Goal: Check status: Check status

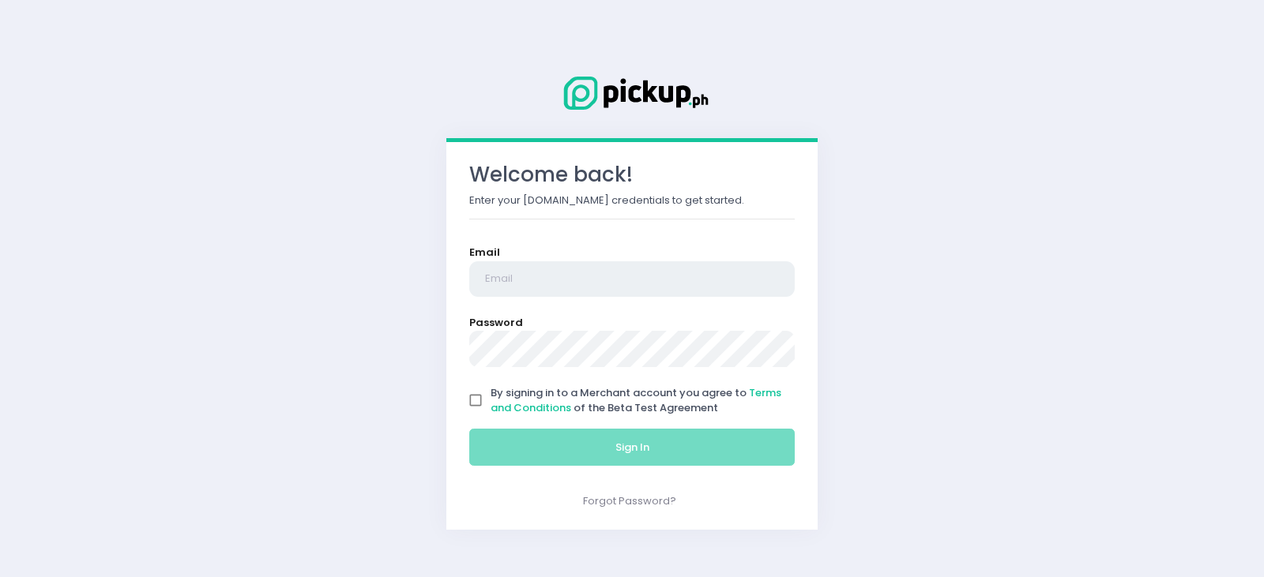
type input "[EMAIL_ADDRESS][DOMAIN_NAME]"
drag, startPoint x: 476, startPoint y: 404, endPoint x: 491, endPoint y: 418, distance: 21.3
click at [476, 404] on input "By signing in to a Merchant account you agree to Terms and Conditions of the Be…" at bounding box center [476, 400] width 30 height 30
checkbox input "true"
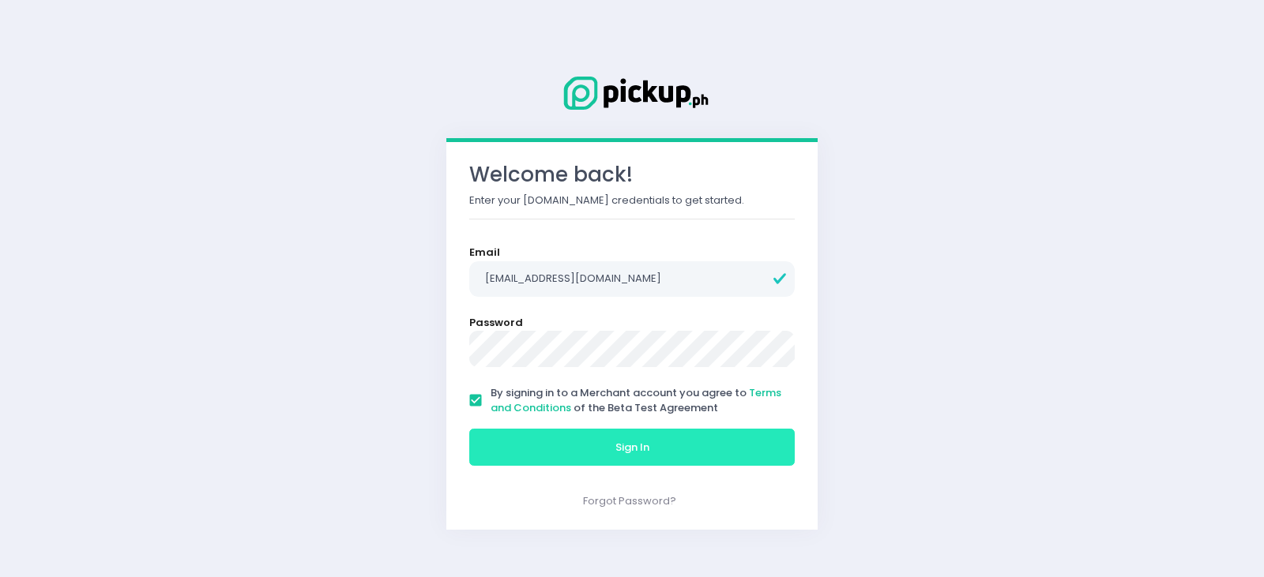
click at [512, 444] on button "Sign In" at bounding box center [631, 448] width 325 height 38
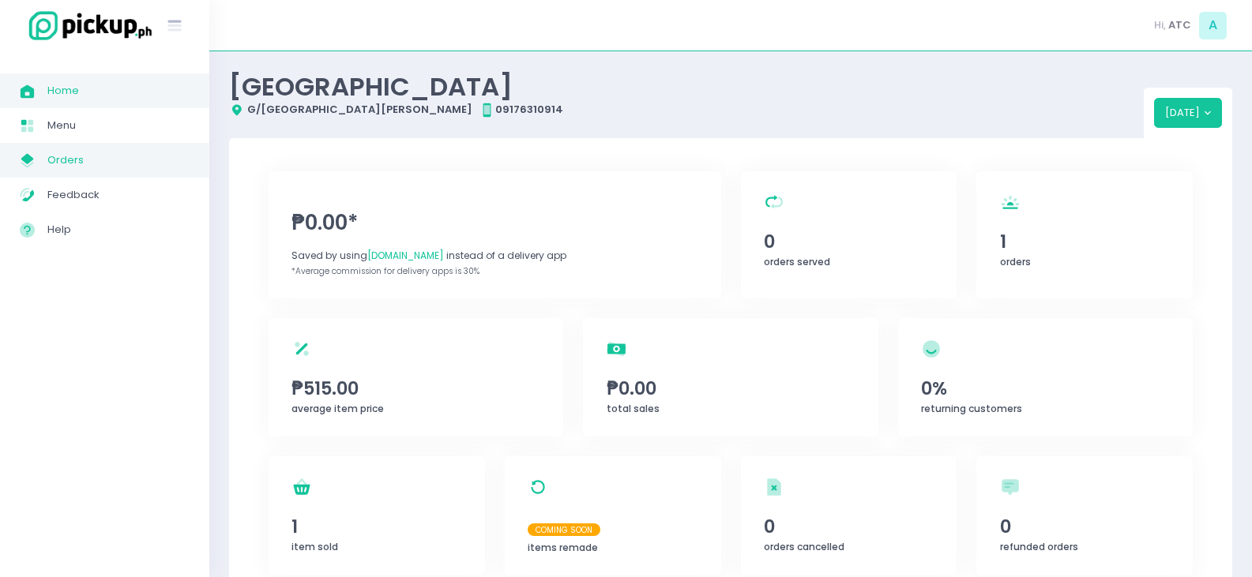
click at [54, 154] on span "Orders" at bounding box center [118, 160] width 142 height 21
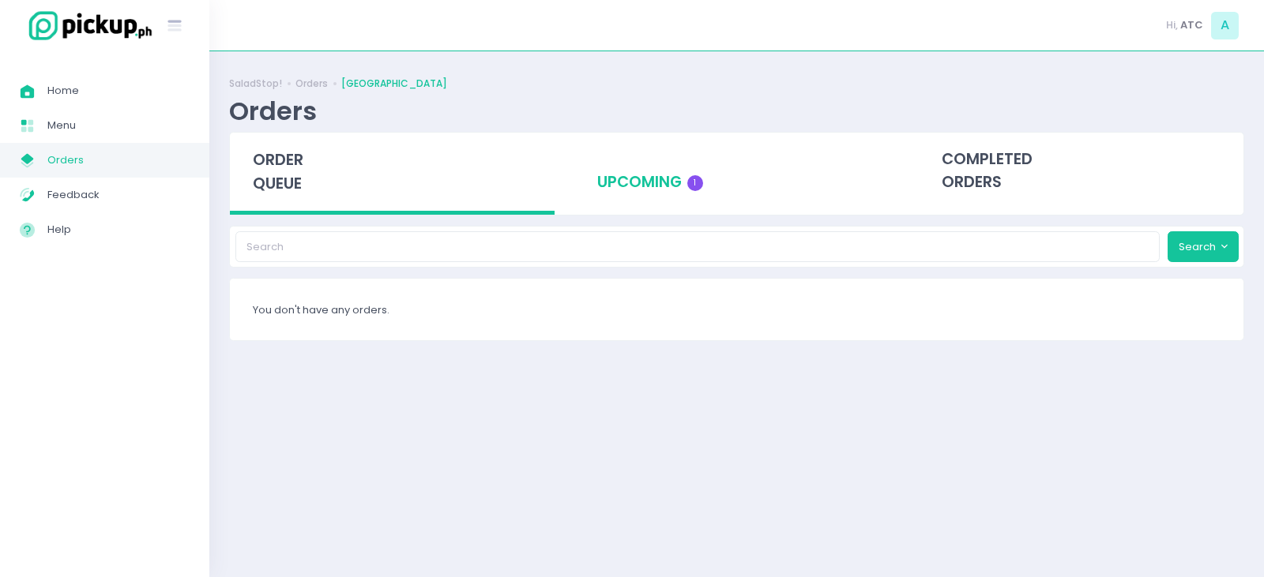
click at [664, 182] on div "upcoming 1" at bounding box center [736, 171] width 325 height 77
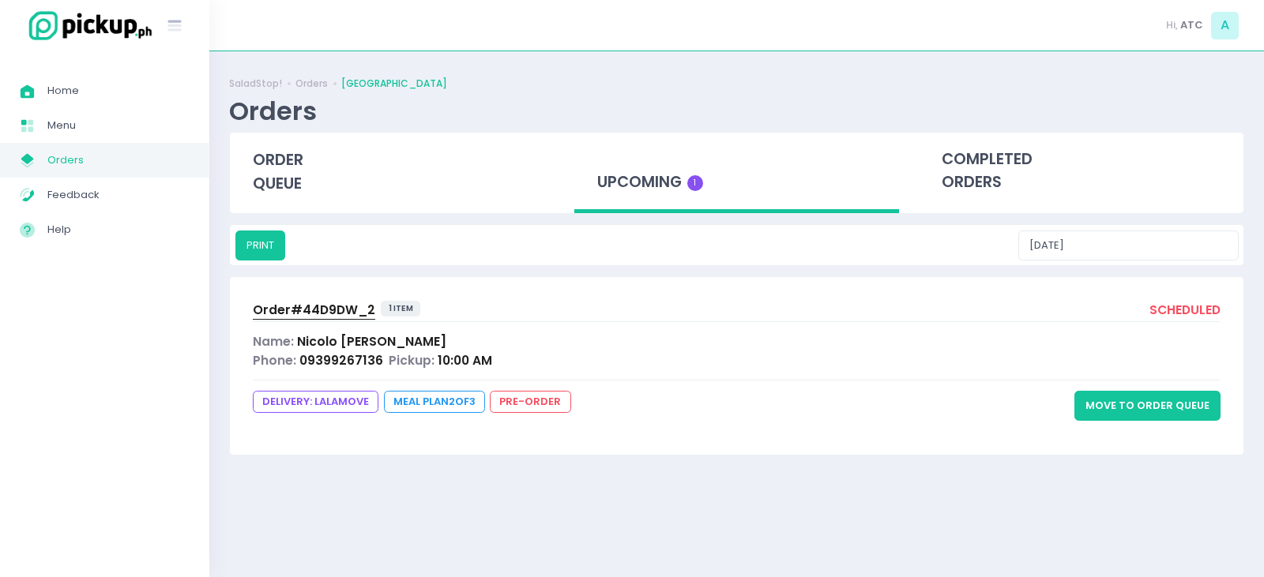
click at [329, 312] on span "Order# 44D9DW_2" at bounding box center [314, 310] width 122 height 17
